Goal: Find specific page/section: Find specific page/section

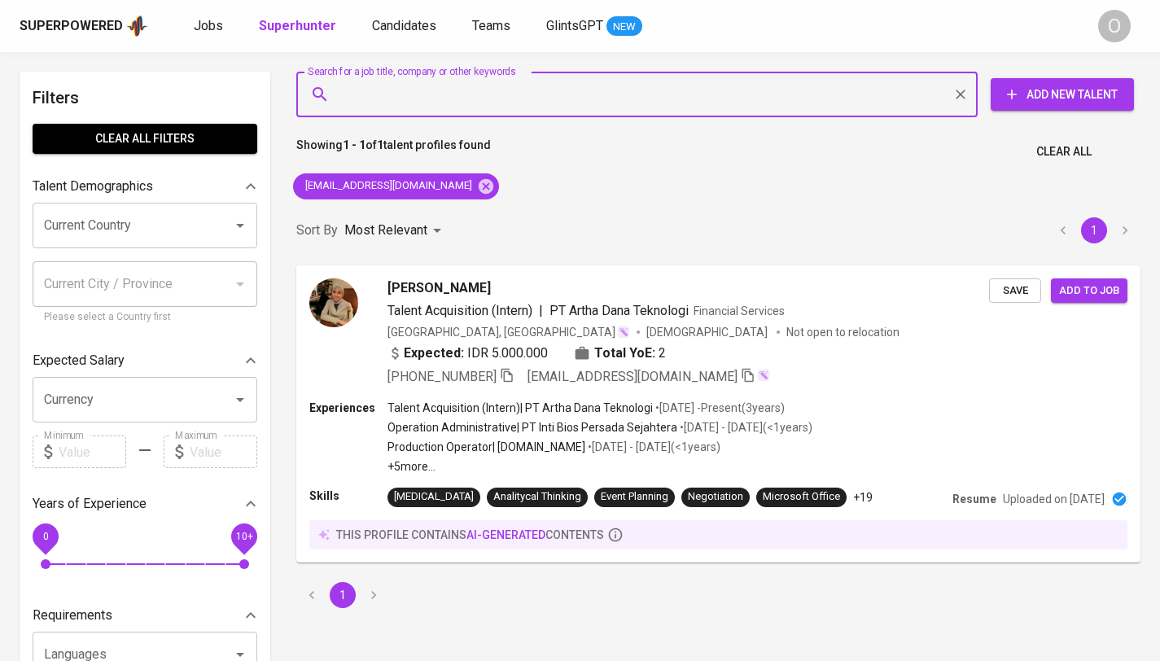
type input "[EMAIL_ADDRESS][DOMAIN_NAME]"
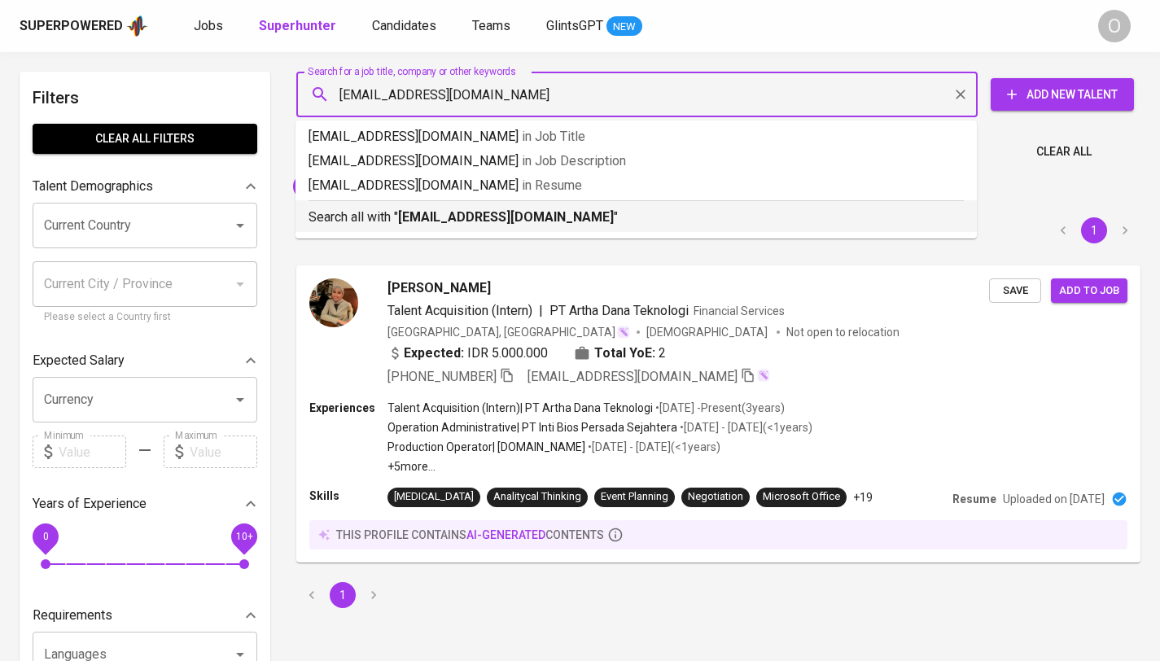
click at [431, 219] on b "[EMAIL_ADDRESS][DOMAIN_NAME]" at bounding box center [506, 216] width 216 height 15
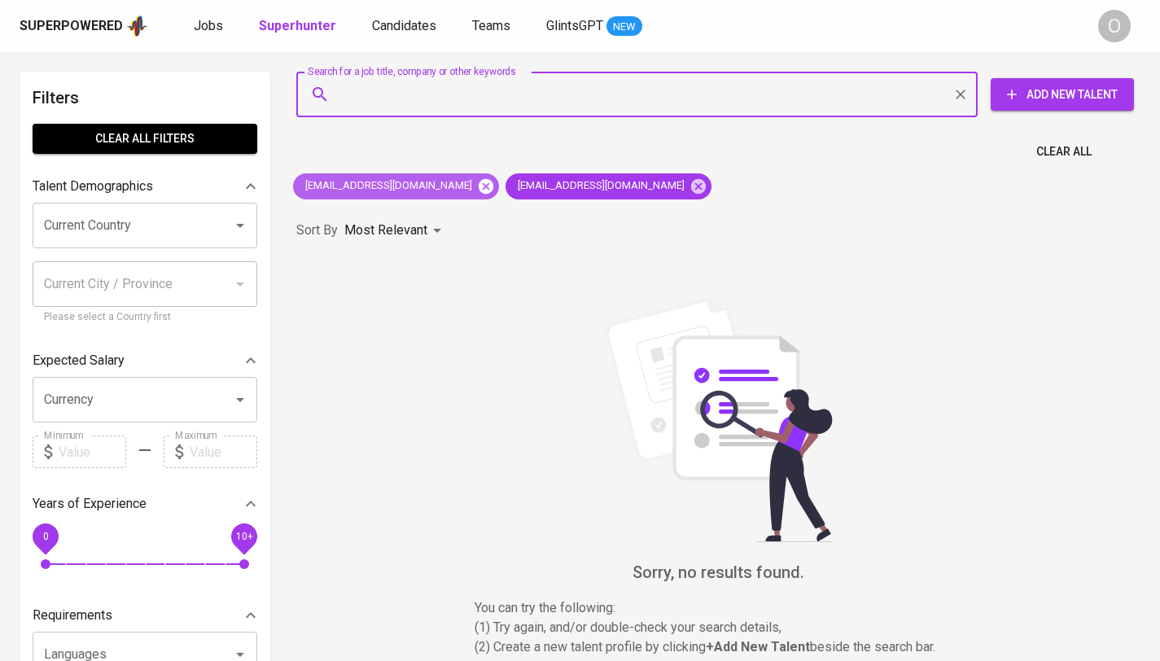
click at [479, 190] on icon at bounding box center [486, 185] width 15 height 15
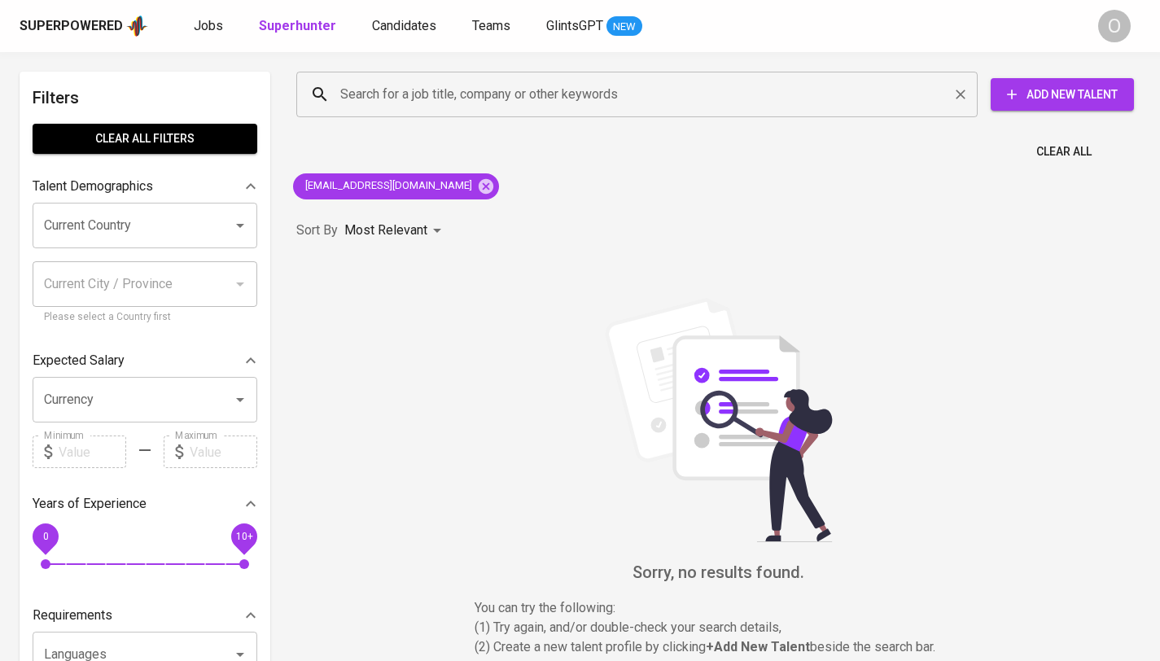
click at [402, 101] on input "Search for a job title, company or other keywords" at bounding box center [641, 94] width 610 height 31
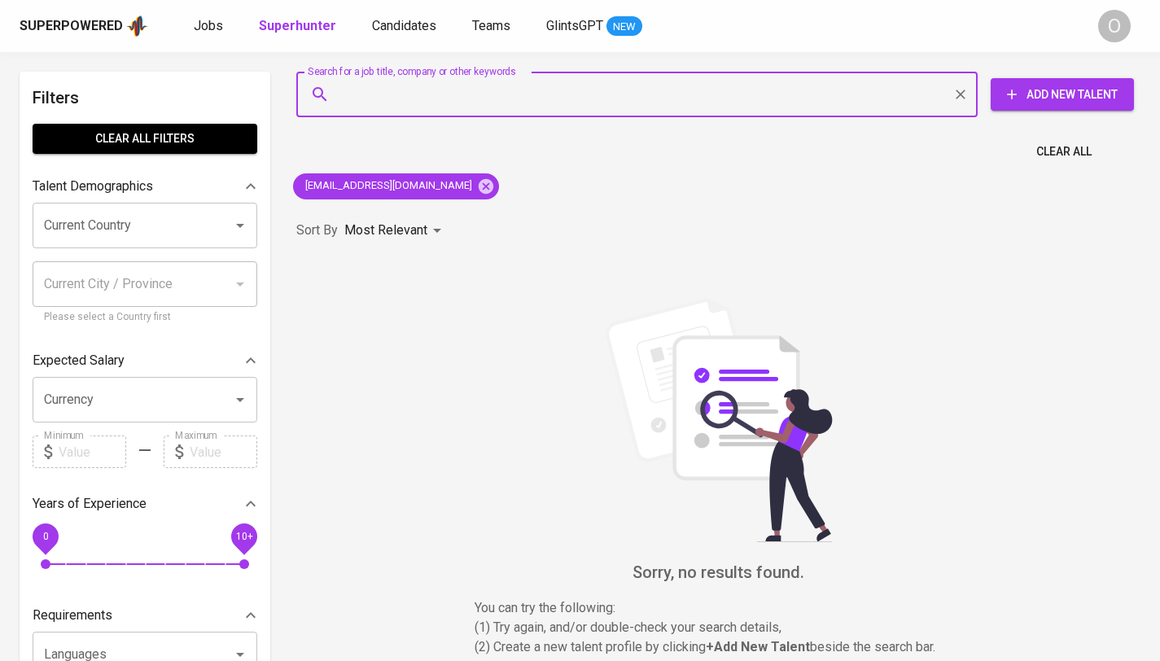
paste input "[PERSON_NAME]"
type input "[PERSON_NAME]"
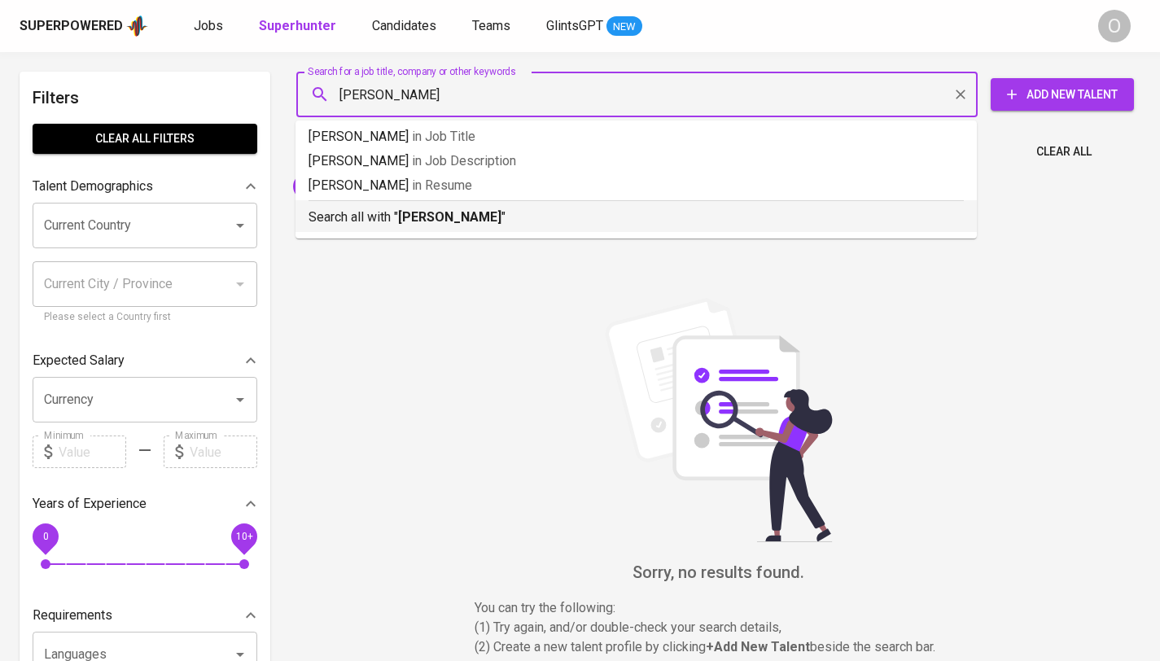
click at [405, 215] on b "[PERSON_NAME]" at bounding box center [449, 216] width 103 height 15
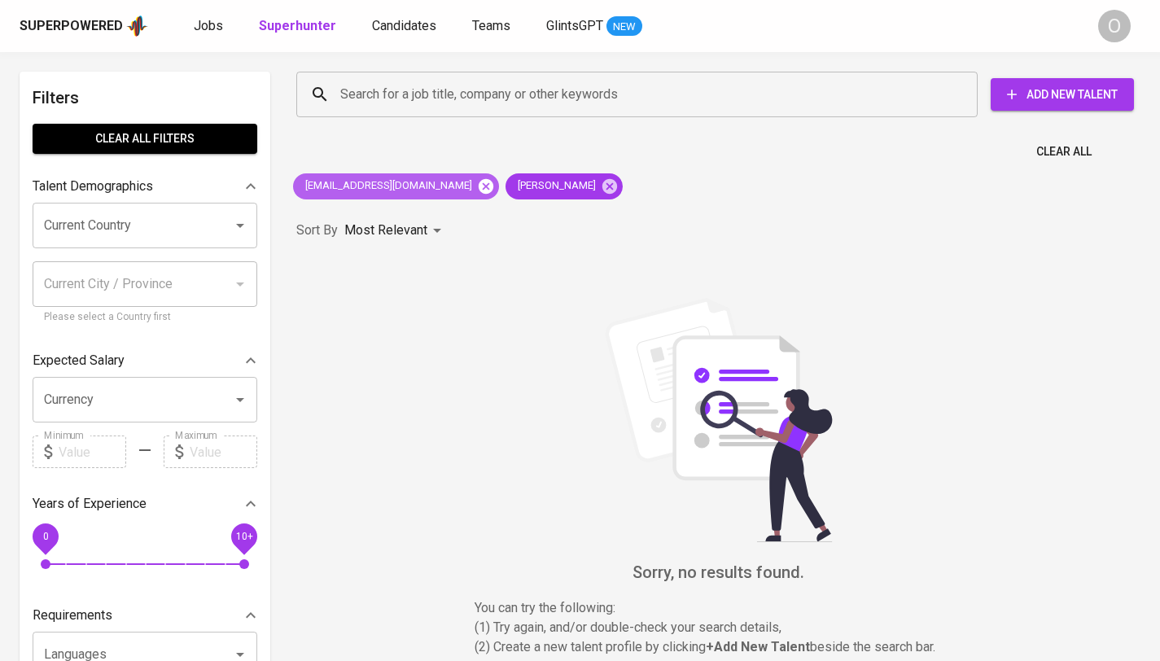
click at [479, 191] on icon at bounding box center [486, 185] width 15 height 15
